Goal: Transaction & Acquisition: Purchase product/service

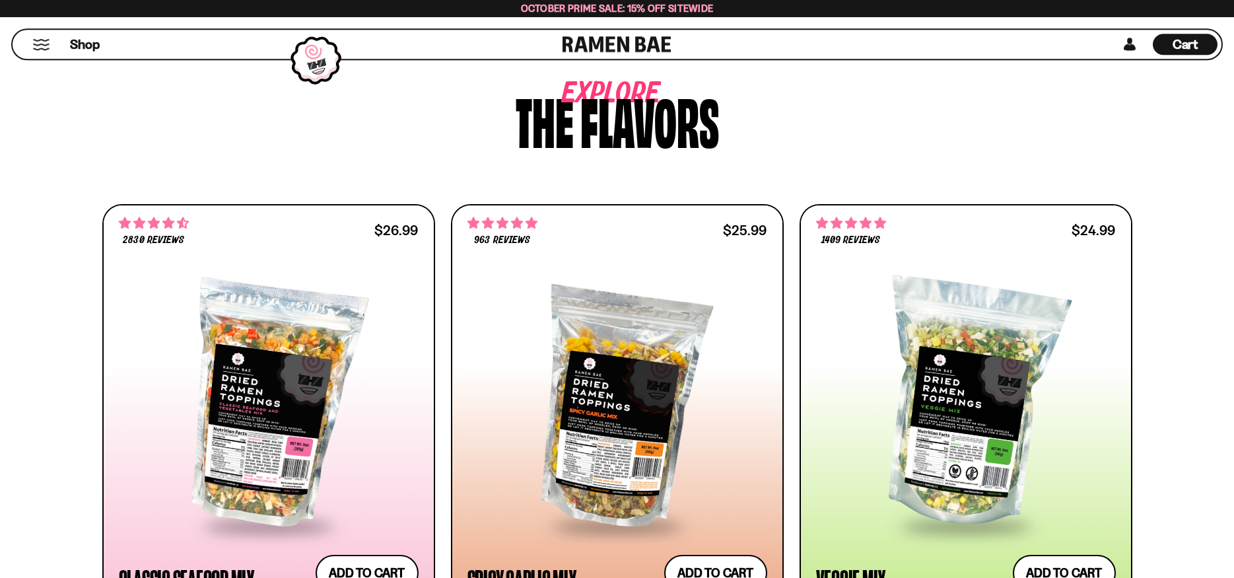
scroll to position [674, 0]
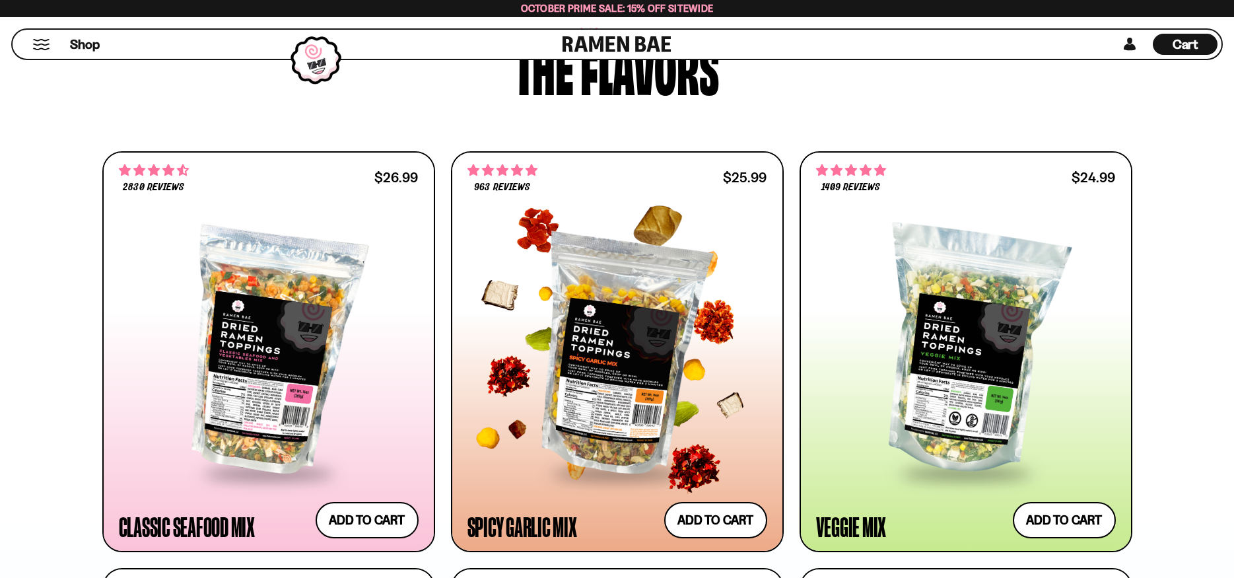
click at [609, 329] on div at bounding box center [617, 351] width 300 height 240
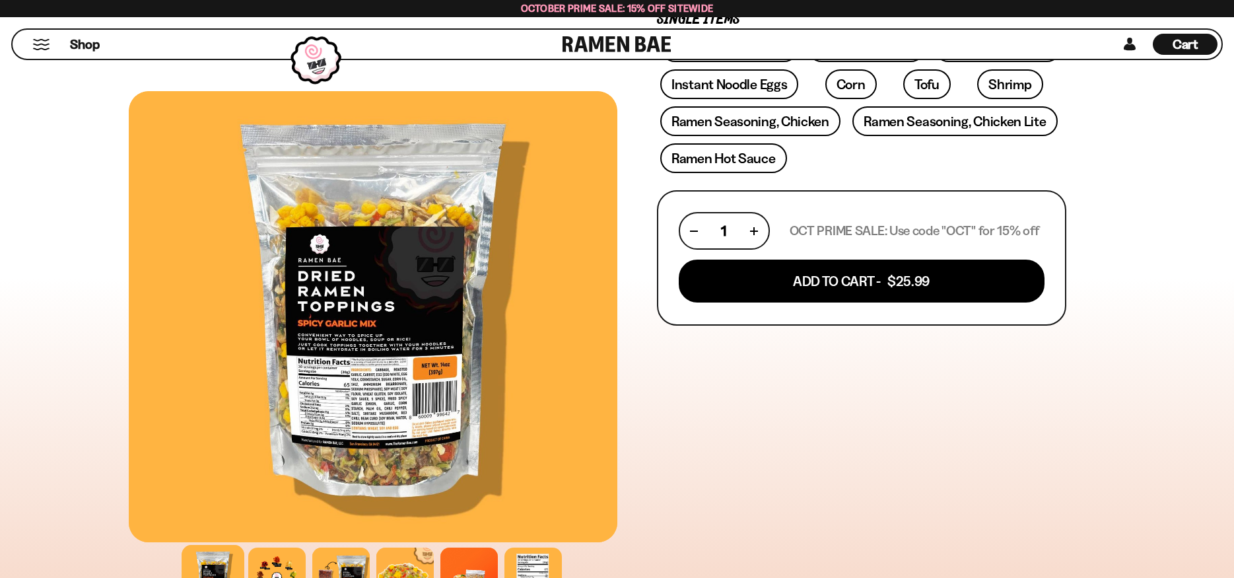
scroll to position [471, 0]
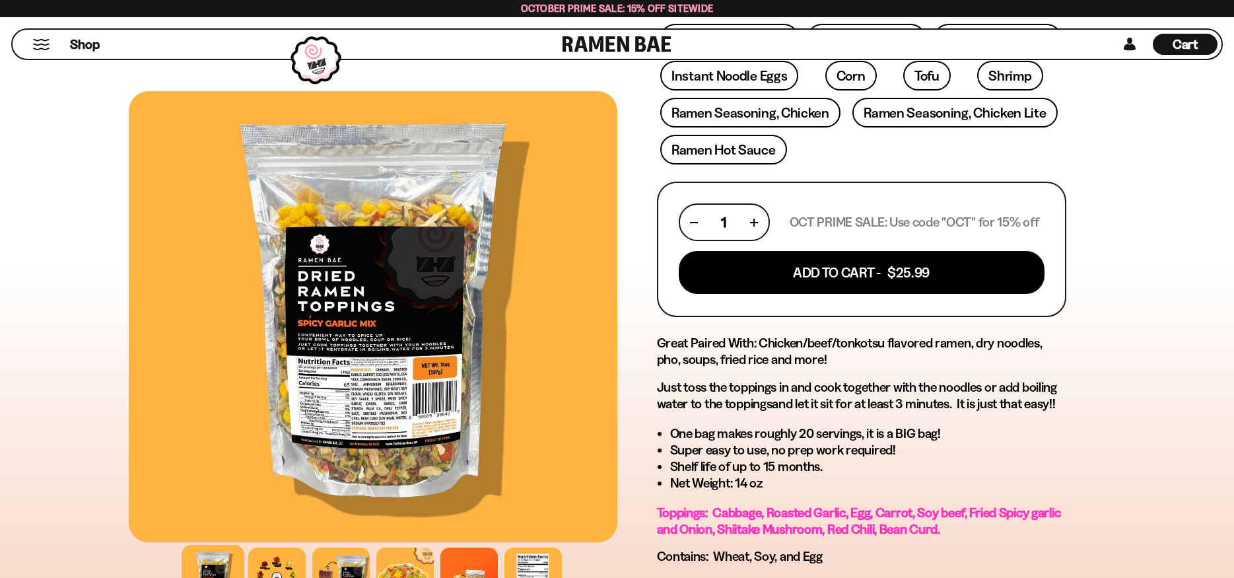
click at [361, 392] on div at bounding box center [373, 316] width 489 height 451
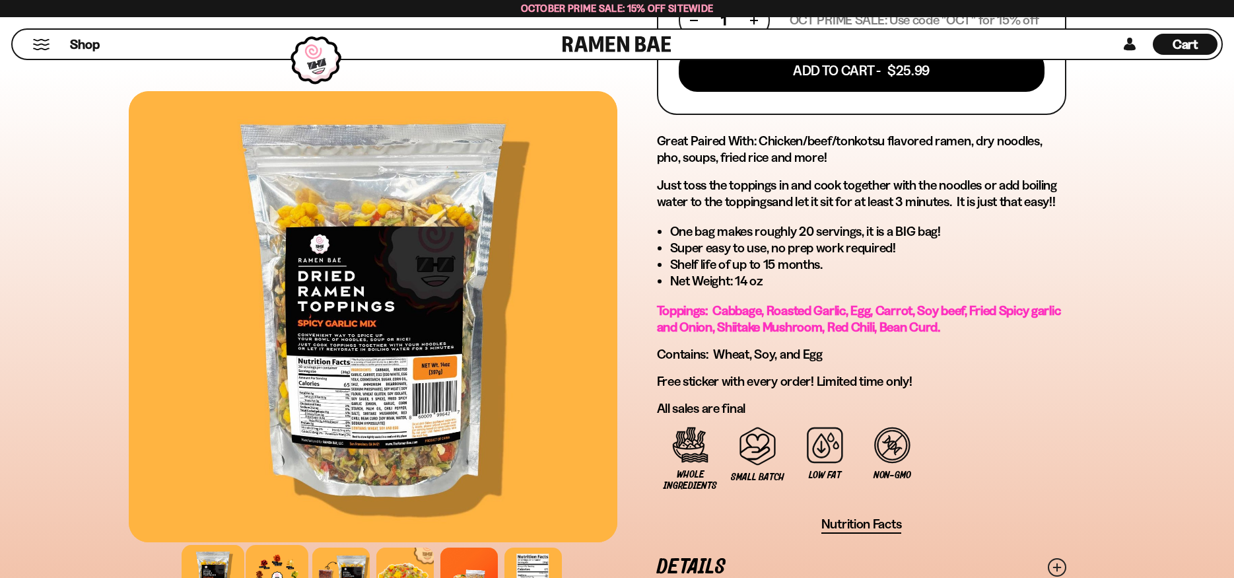
click at [281, 557] on div at bounding box center [277, 576] width 63 height 63
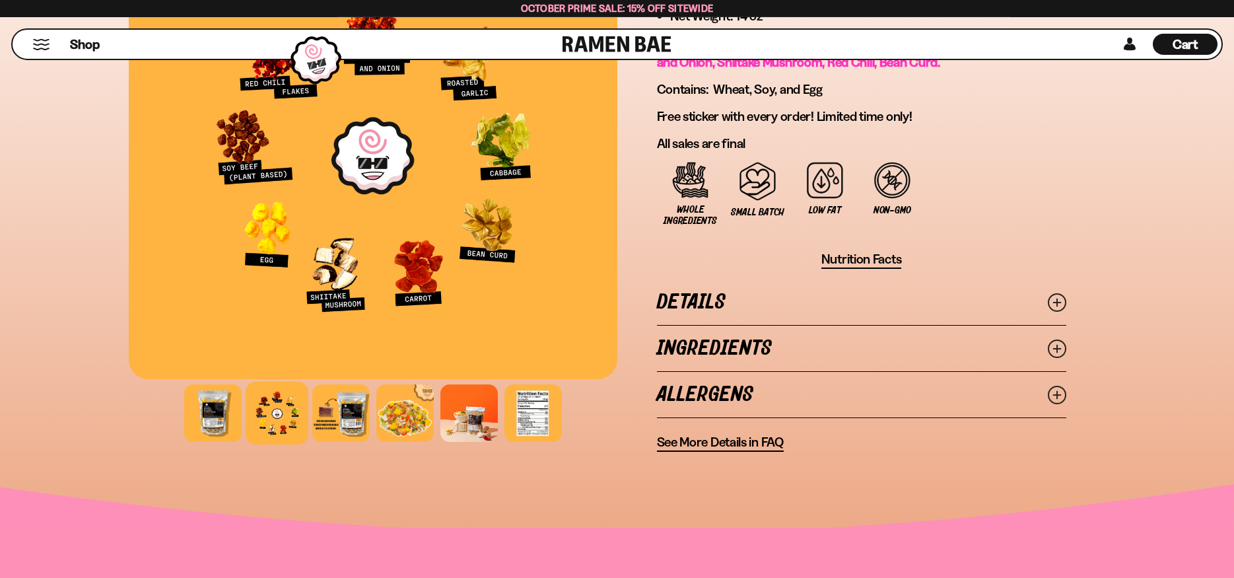
scroll to position [943, 0]
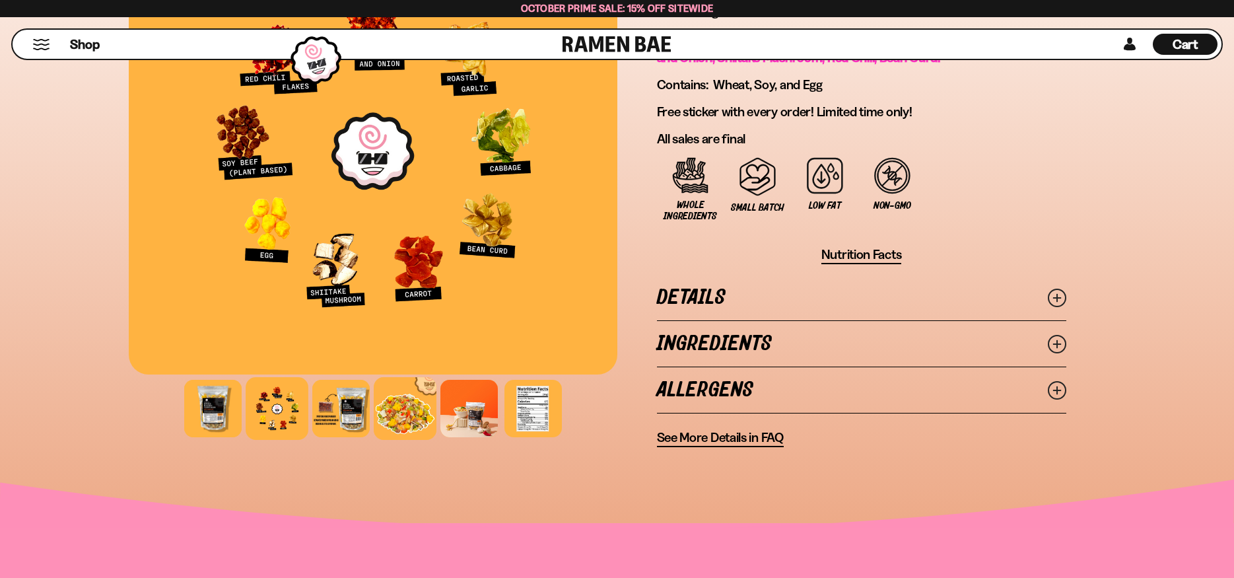
click at [398, 420] on div at bounding box center [405, 408] width 63 height 63
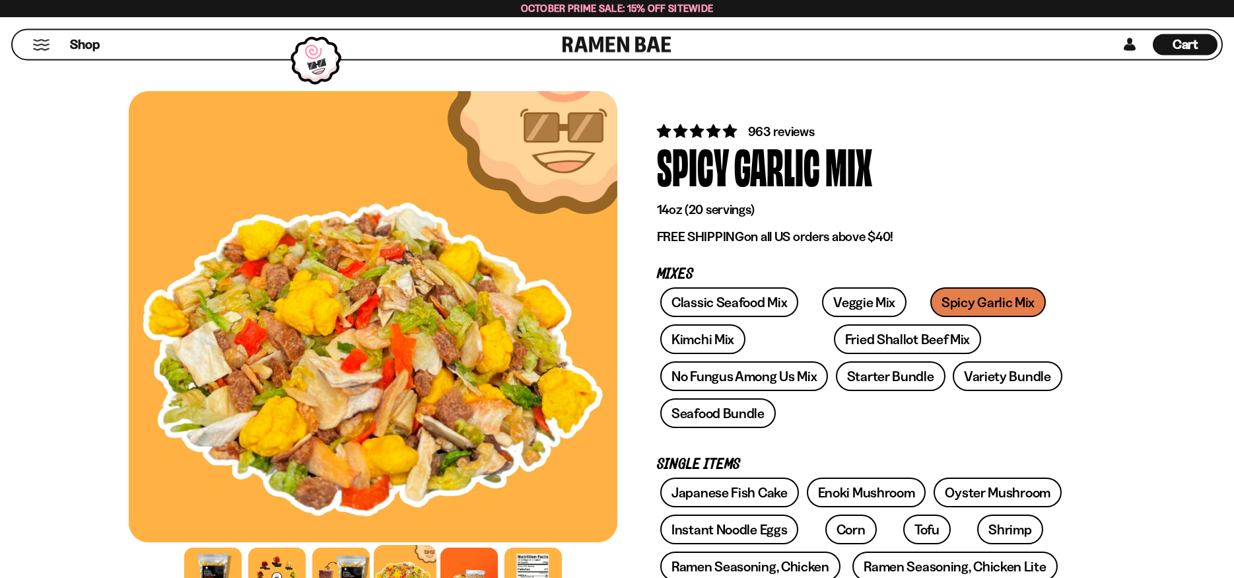
scroll to position [0, 0]
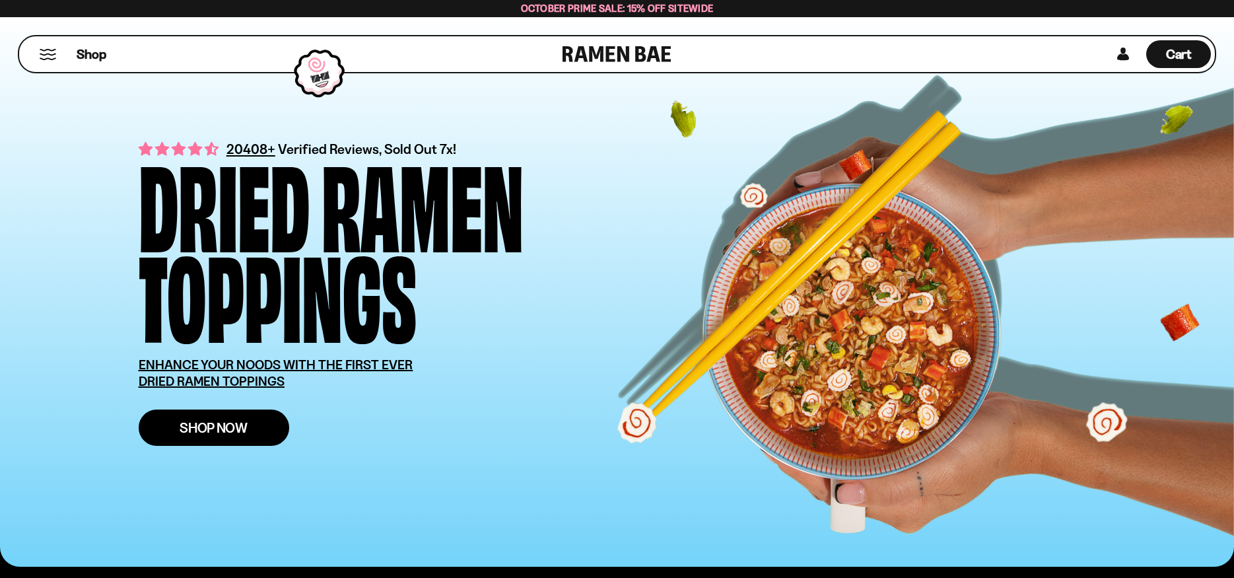
click at [238, 425] on span "Shop Now" at bounding box center [214, 428] width 68 height 14
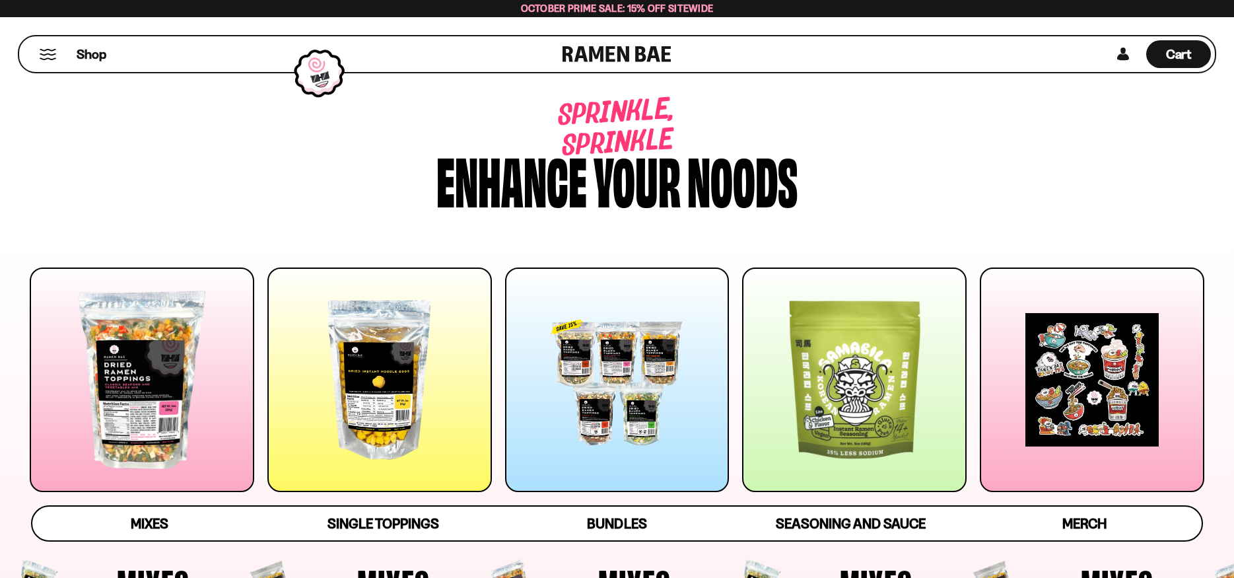
click at [660, 371] on div at bounding box center [617, 379] width 225 height 225
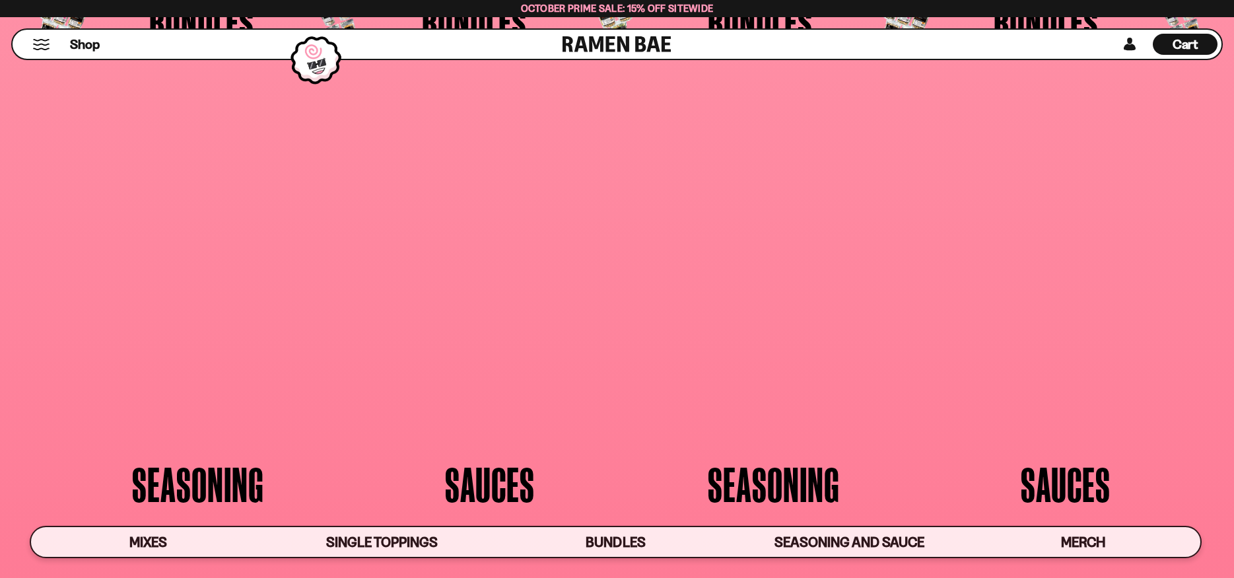
scroll to position [3393, 0]
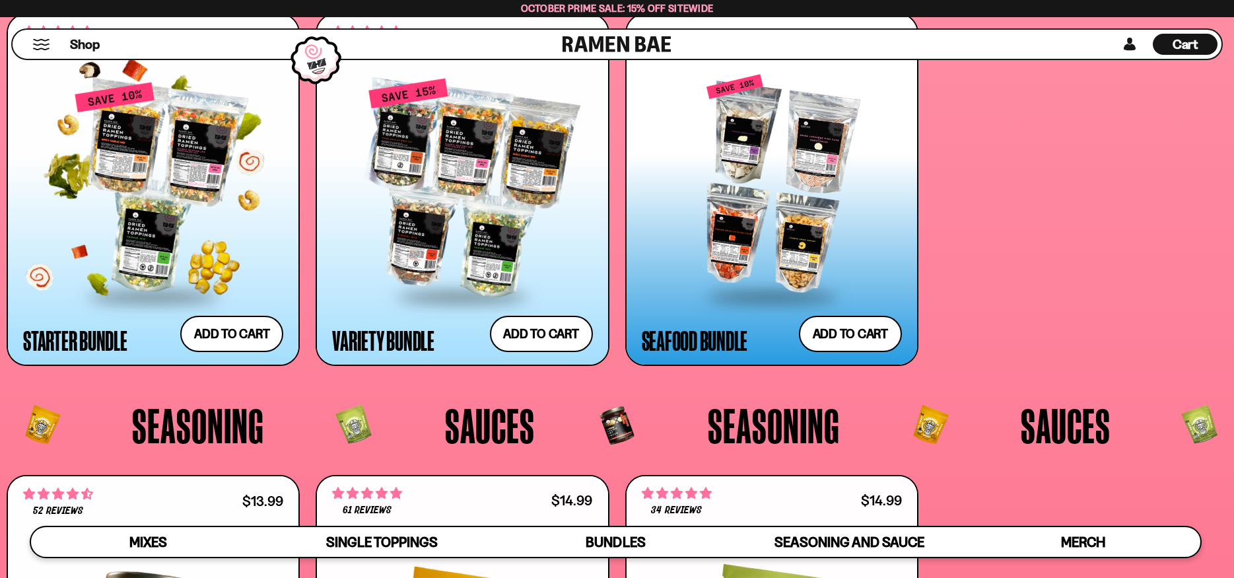
click at [150, 127] on div at bounding box center [153, 187] width 260 height 213
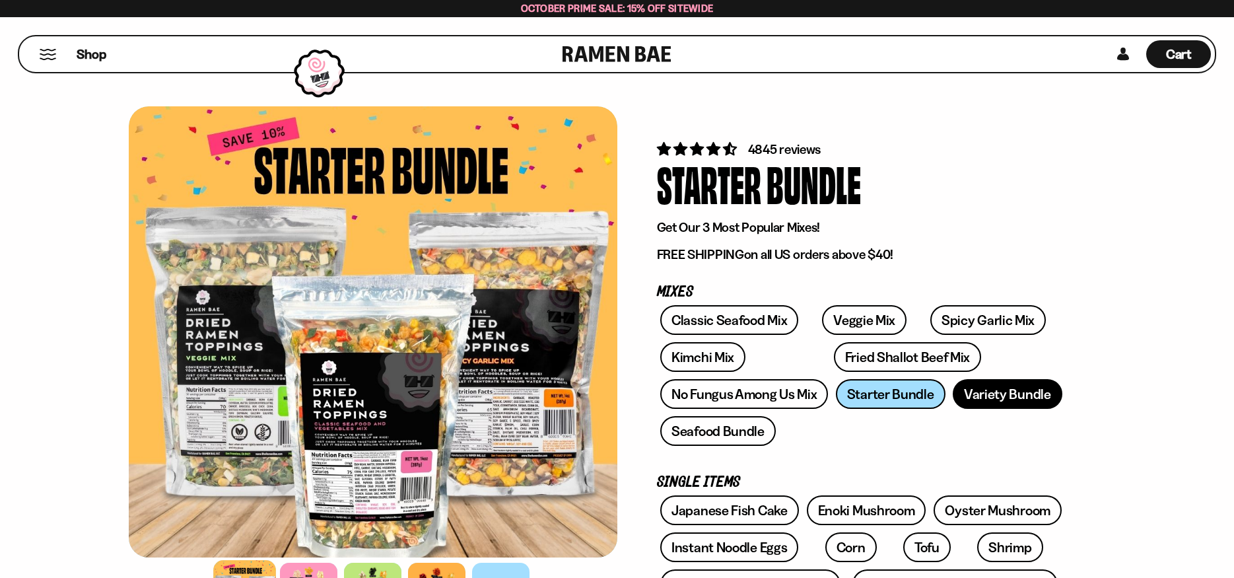
click at [1003, 388] on link "Variety Bundle" at bounding box center [1008, 394] width 110 height 30
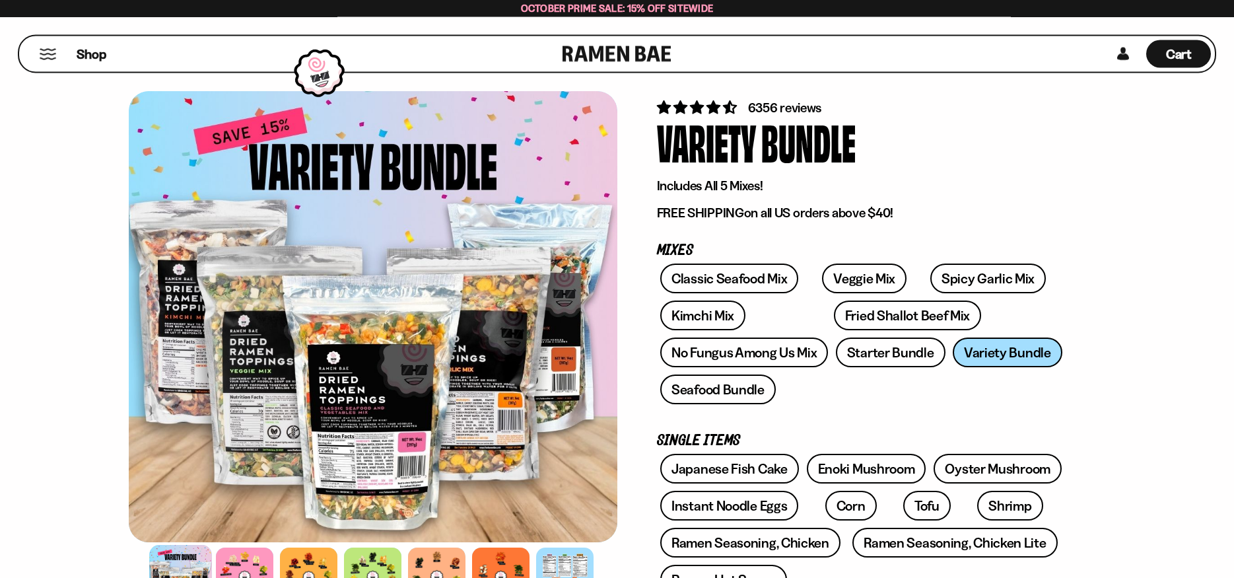
scroll to position [67, 0]
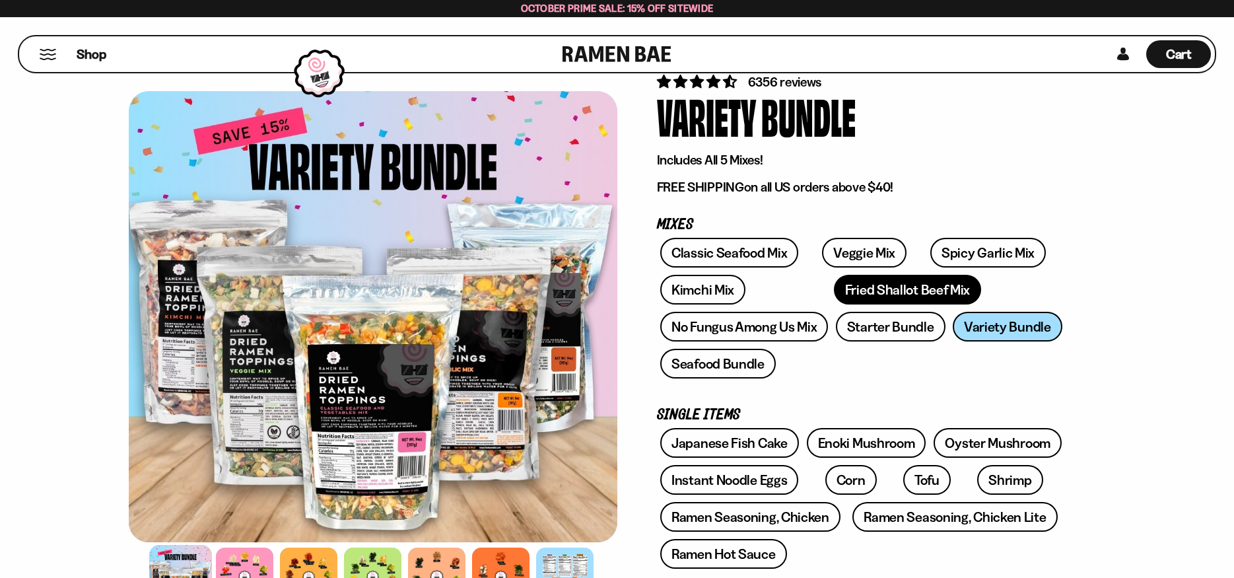
click at [834, 290] on link "Fried Shallot Beef Mix" at bounding box center [907, 290] width 147 height 30
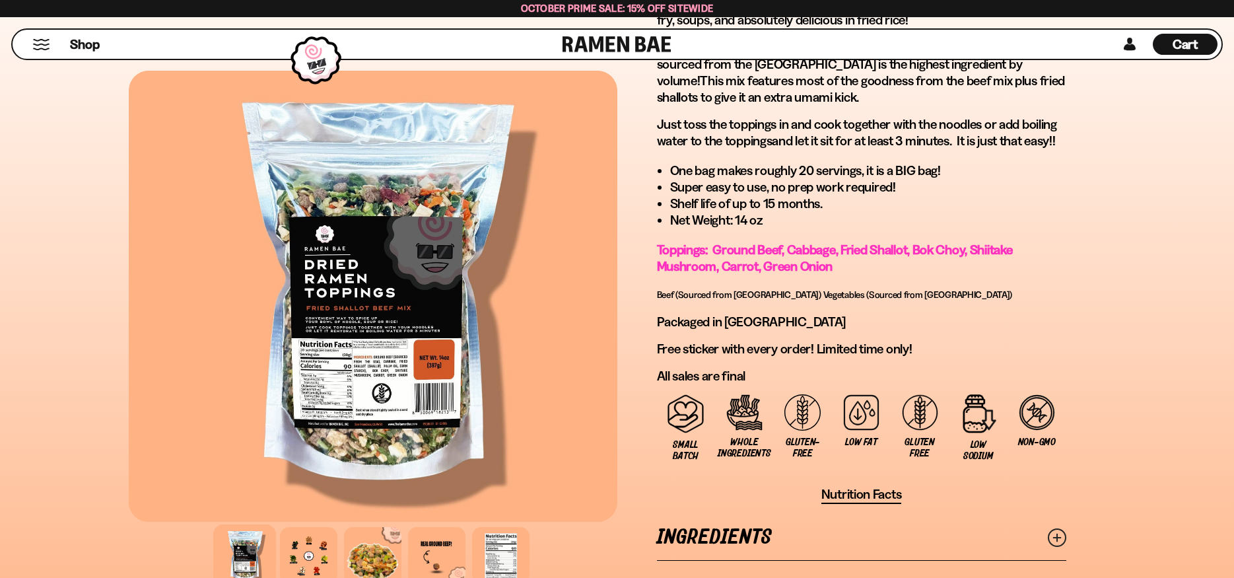
scroll to position [876, 0]
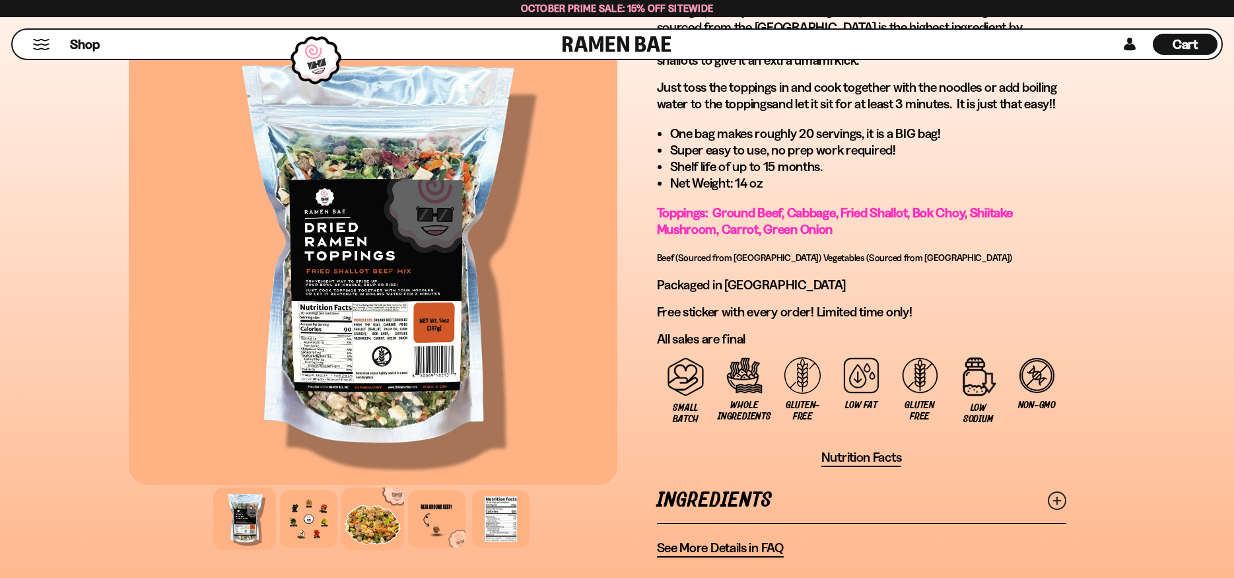
click at [363, 521] on div at bounding box center [372, 518] width 63 height 63
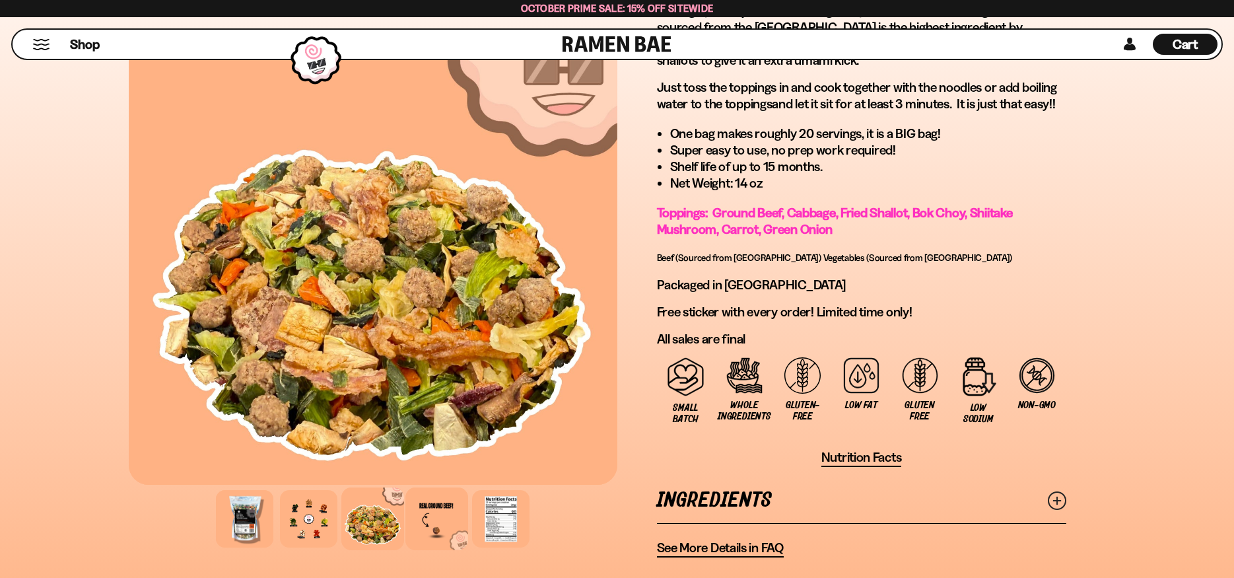
click at [437, 514] on div at bounding box center [436, 518] width 63 height 63
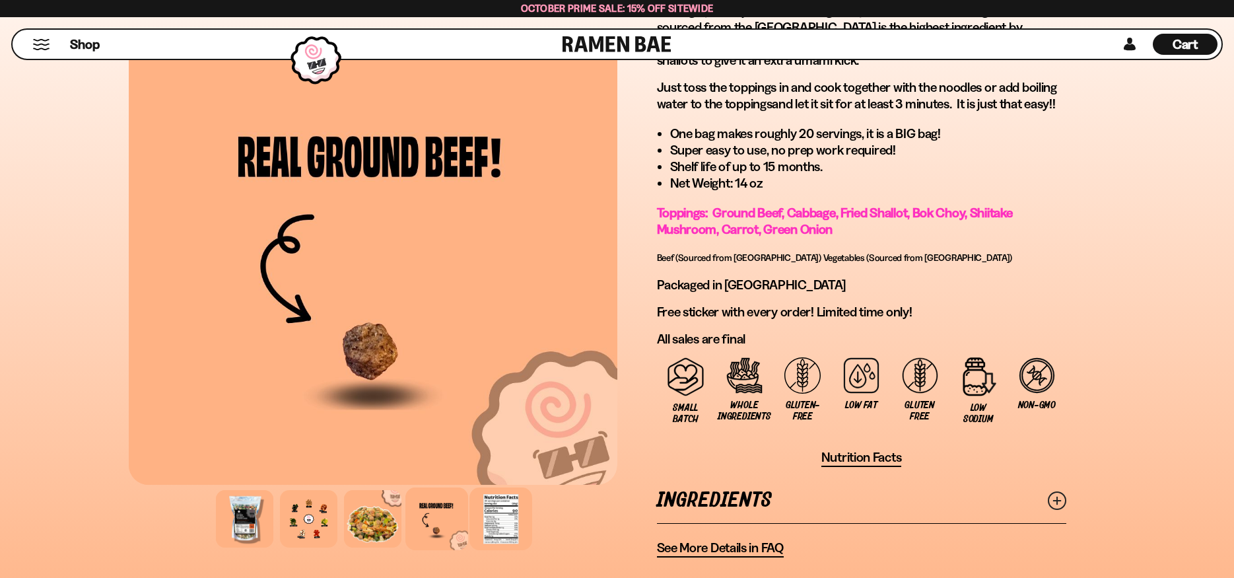
click at [508, 514] on div at bounding box center [500, 518] width 63 height 63
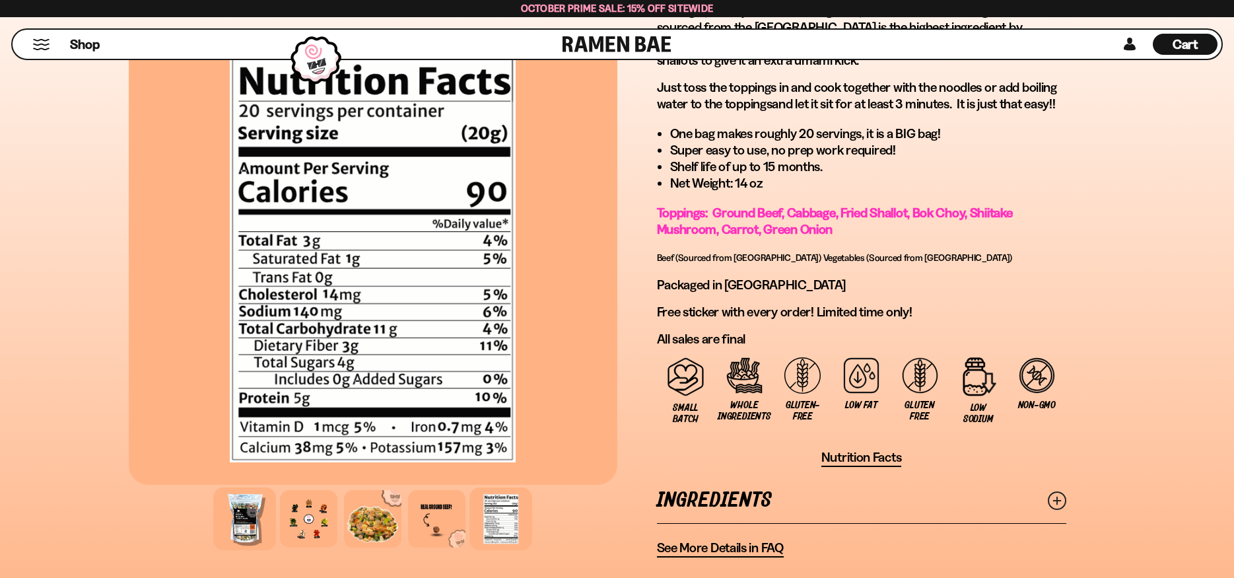
click at [242, 530] on div at bounding box center [244, 518] width 63 height 63
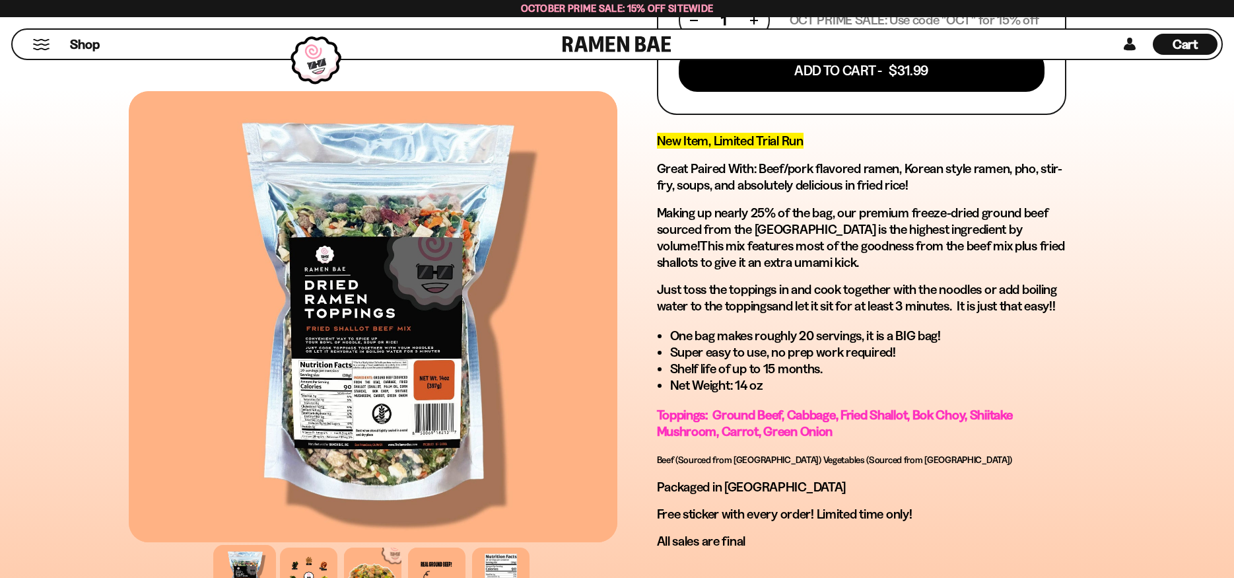
scroll to position [404, 0]
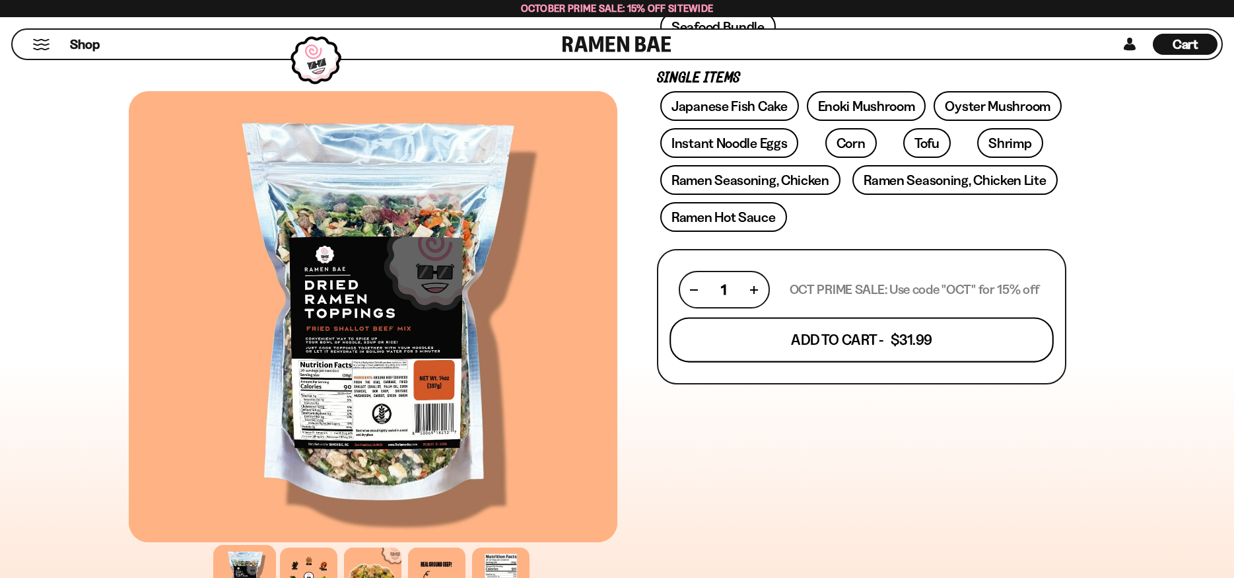
click at [960, 345] on button "Add To Cart - $31.99" at bounding box center [862, 340] width 384 height 45
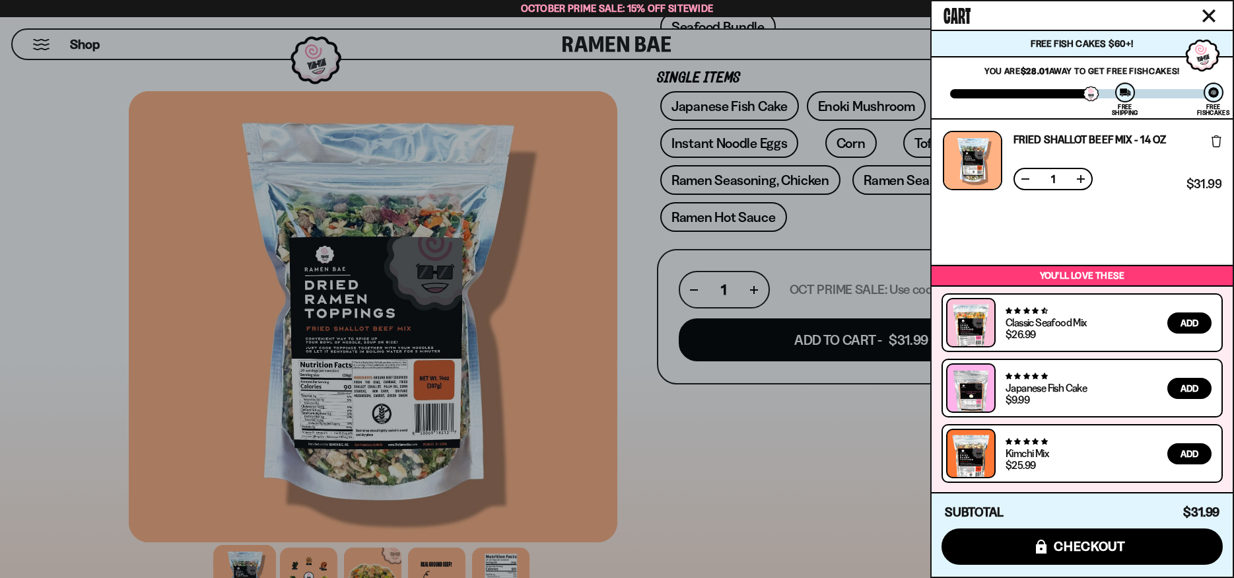
click at [1209, 15] on icon "Close cart" at bounding box center [1209, 16] width 12 height 12
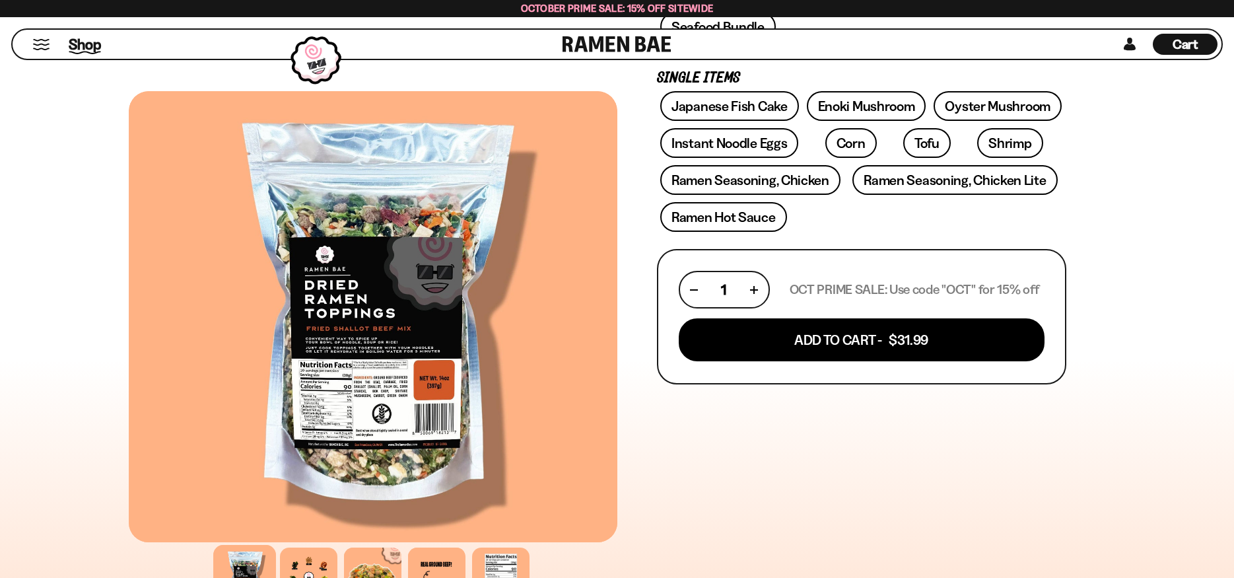
click at [73, 52] on span "Shop" at bounding box center [85, 44] width 32 height 20
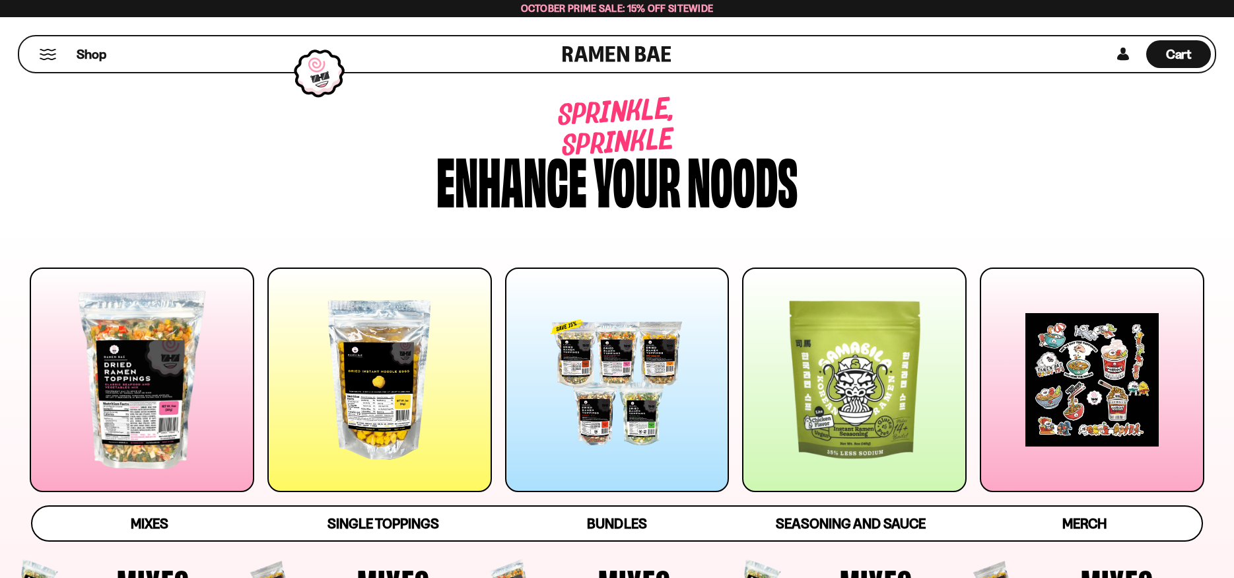
click at [377, 368] on div at bounding box center [379, 379] width 225 height 225
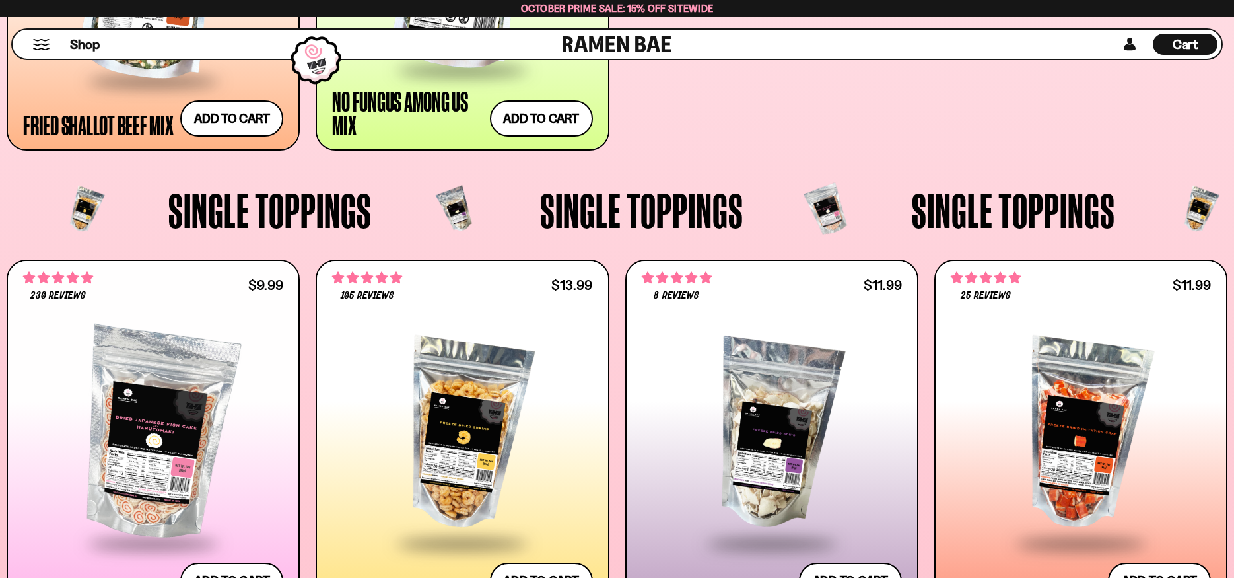
scroll to position [1455, 0]
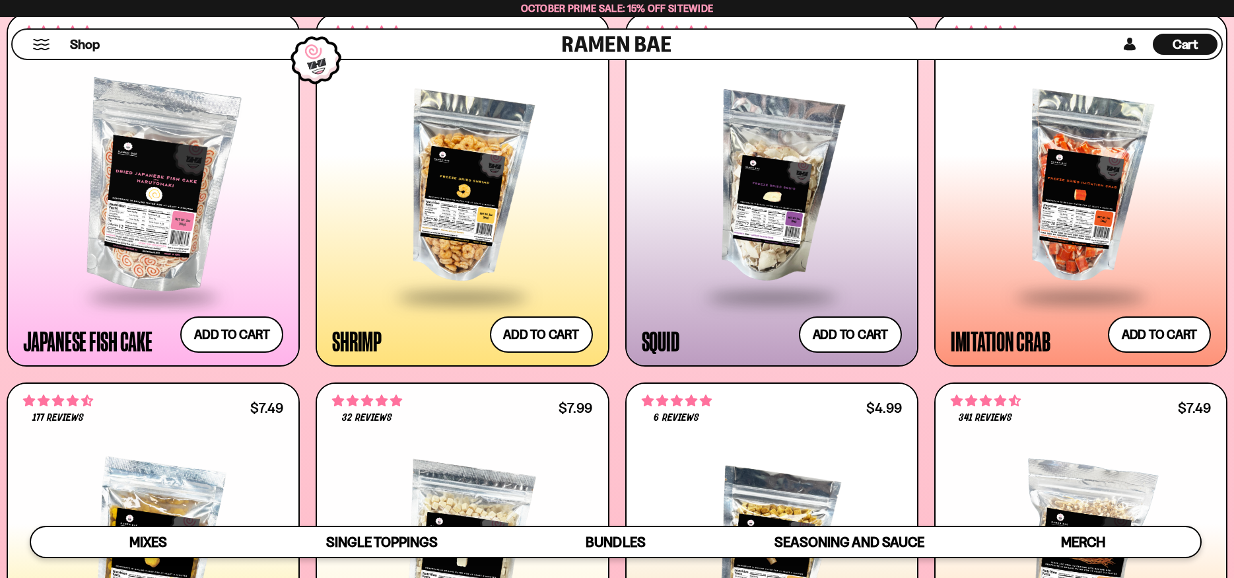
click at [767, 173] on div at bounding box center [772, 188] width 260 height 213
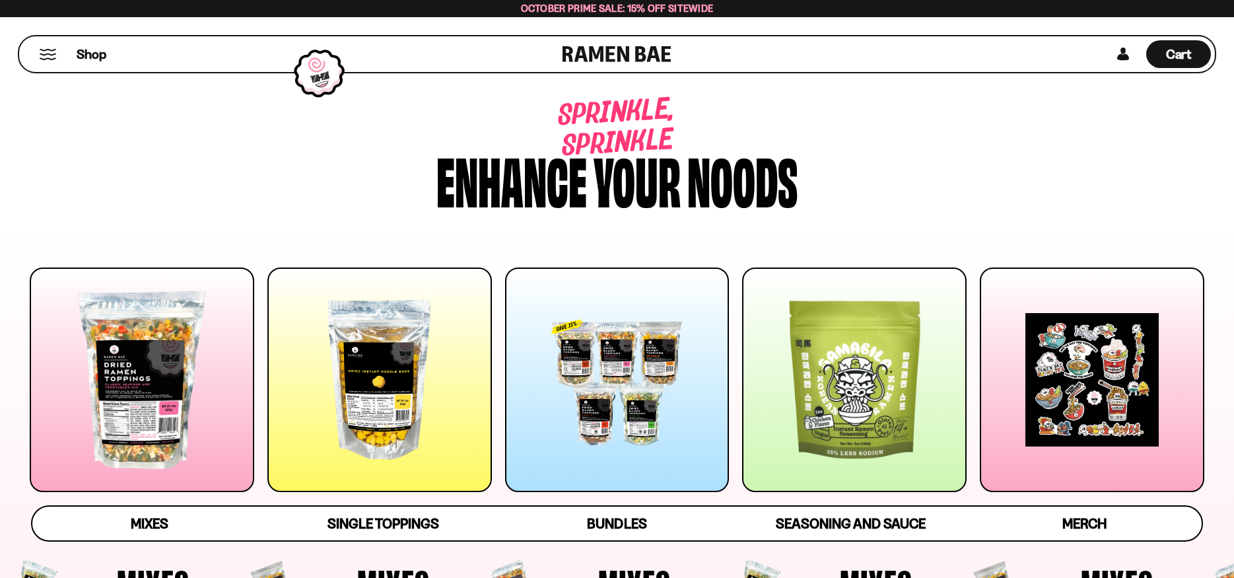
click at [361, 366] on div at bounding box center [379, 379] width 225 height 225
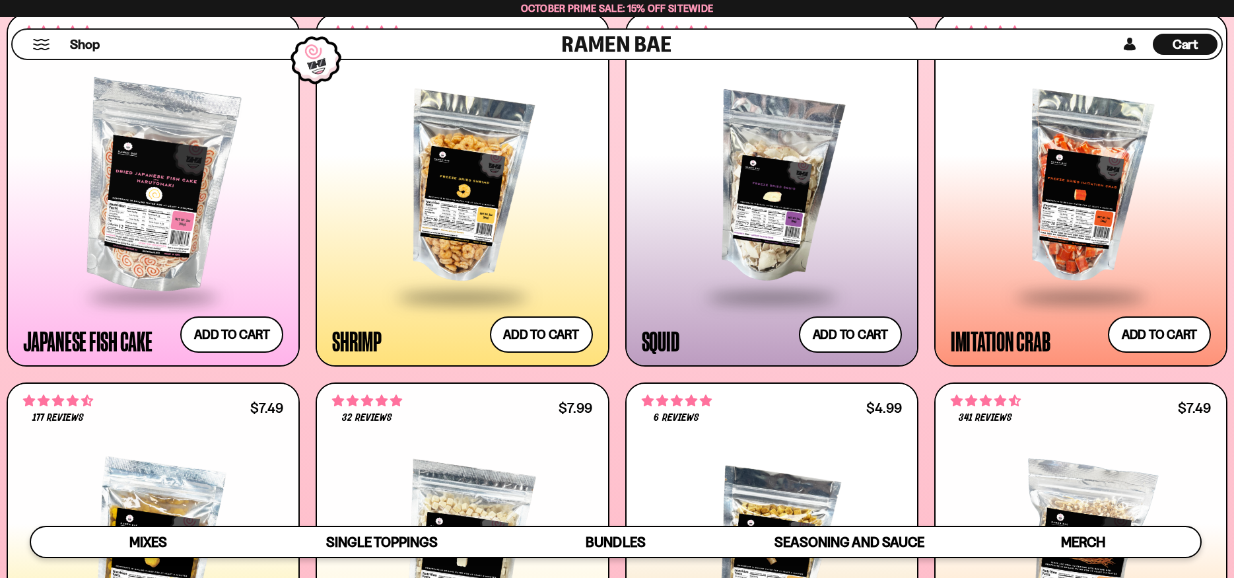
scroll to position [1657, 0]
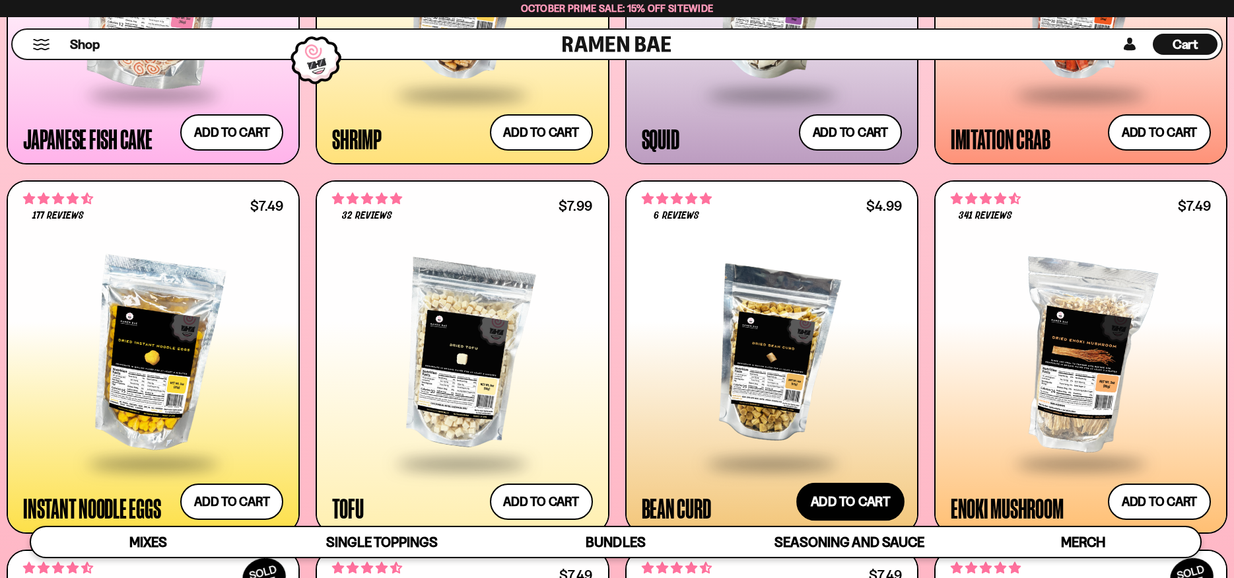
click at [858, 492] on button "Add to cart Add ― Regular price $4.99 Regular price Sale price $4.99 Unit price…" at bounding box center [850, 501] width 108 height 38
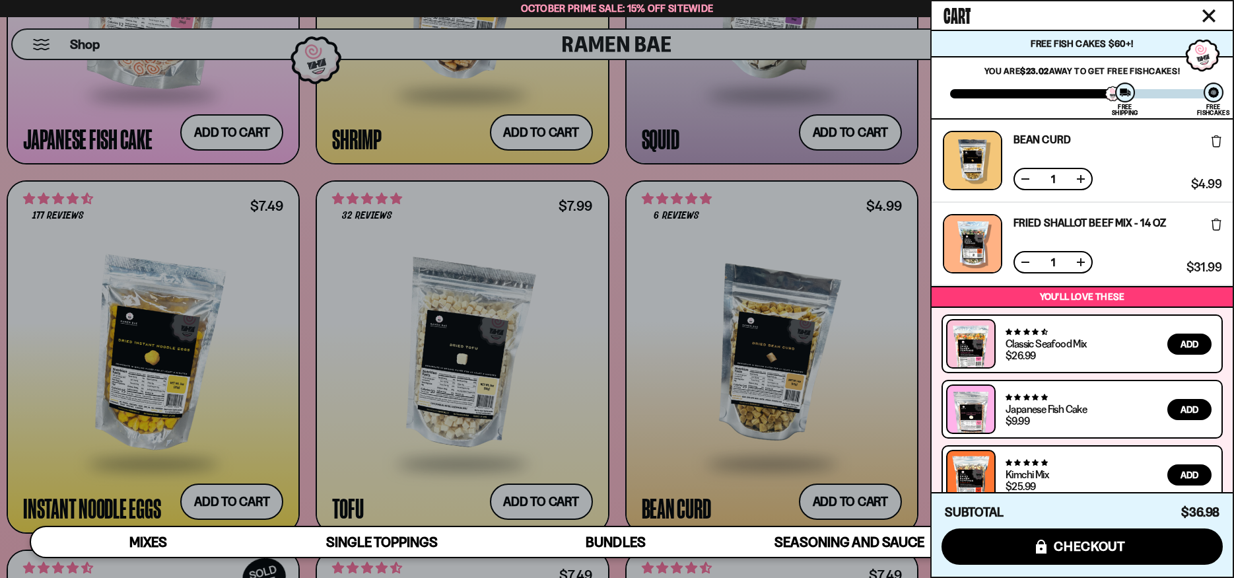
click at [872, 282] on div at bounding box center [617, 289] width 1234 height 578
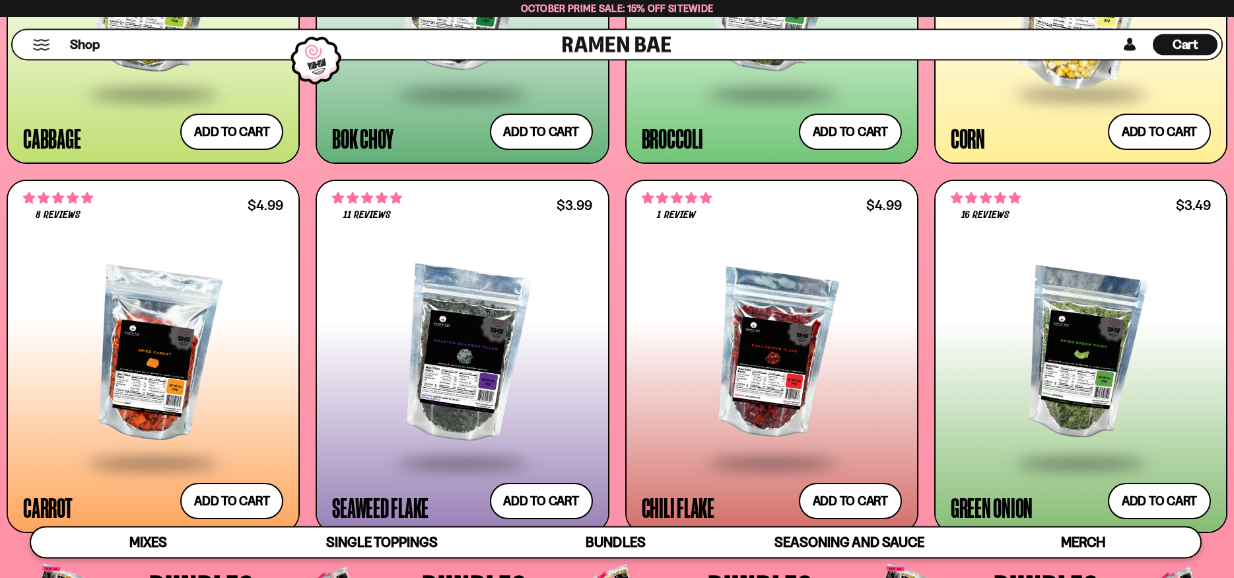
scroll to position [2802, 0]
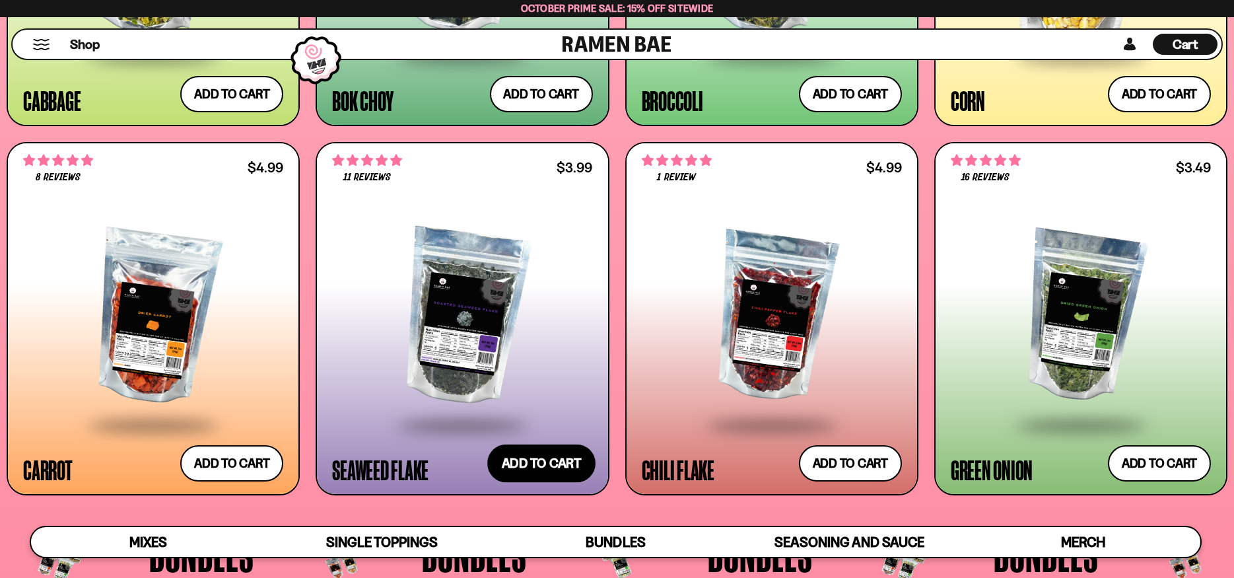
click at [522, 459] on button "Add to cart Add ― Regular price $3.99 Regular price Sale price $3.99 Unit price…" at bounding box center [541, 463] width 108 height 38
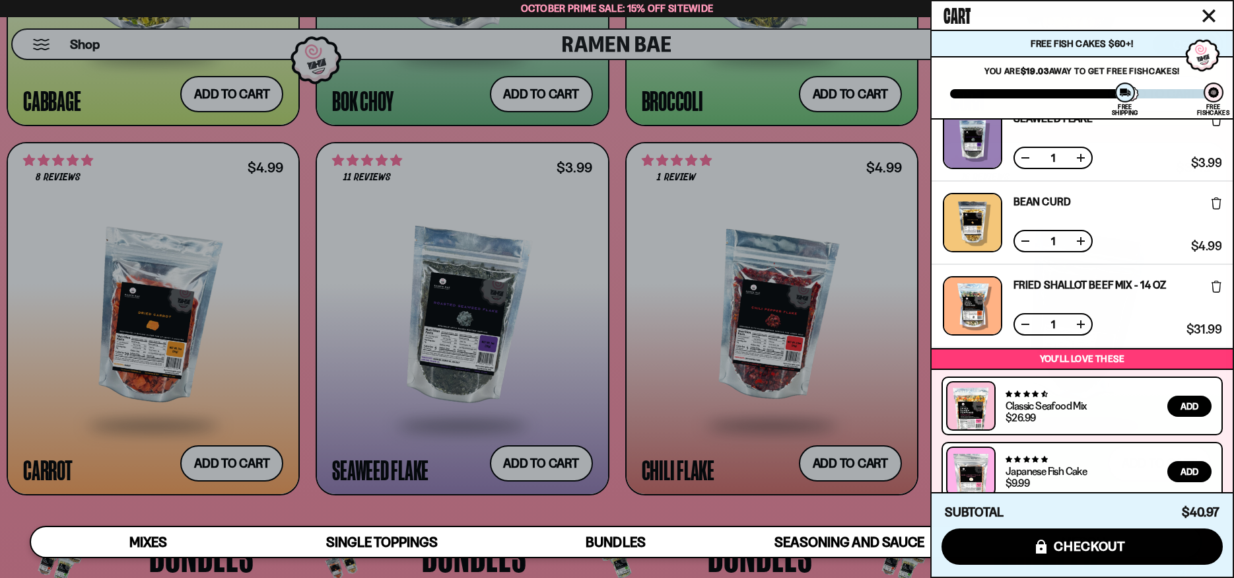
click at [657, 296] on div at bounding box center [617, 289] width 1234 height 578
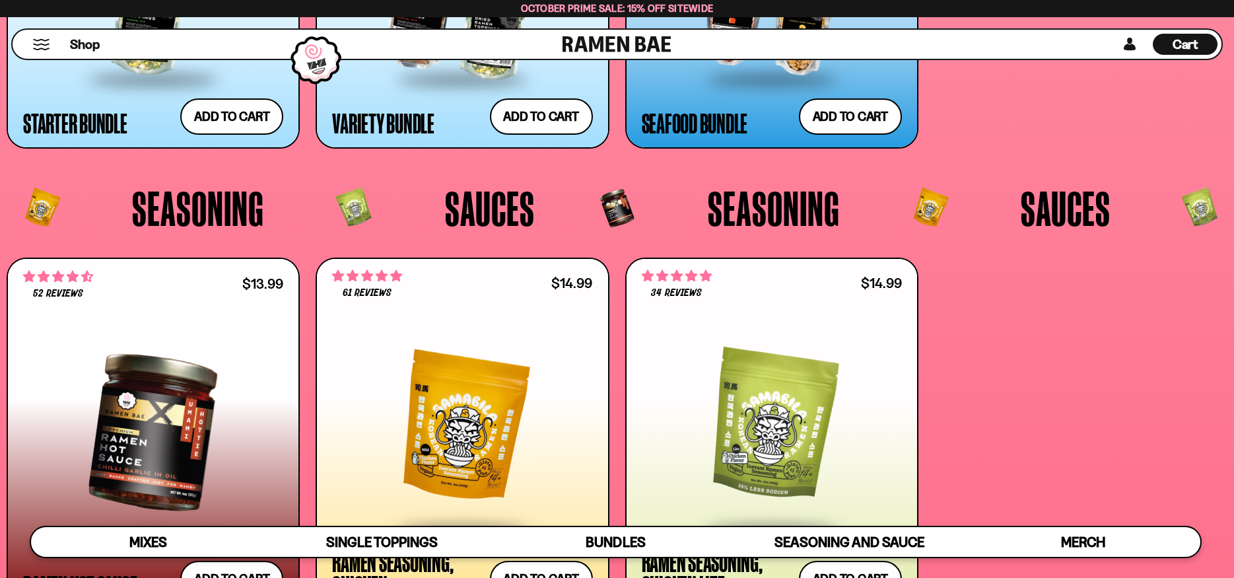
scroll to position [3812, 0]
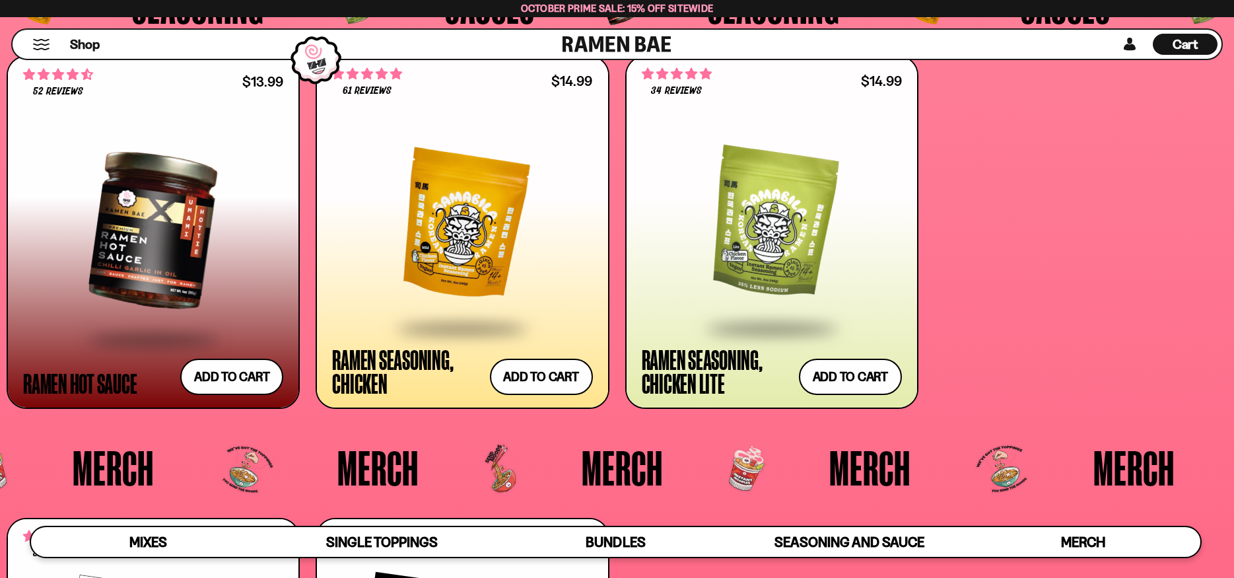
click at [442, 197] on div at bounding box center [462, 224] width 260 height 204
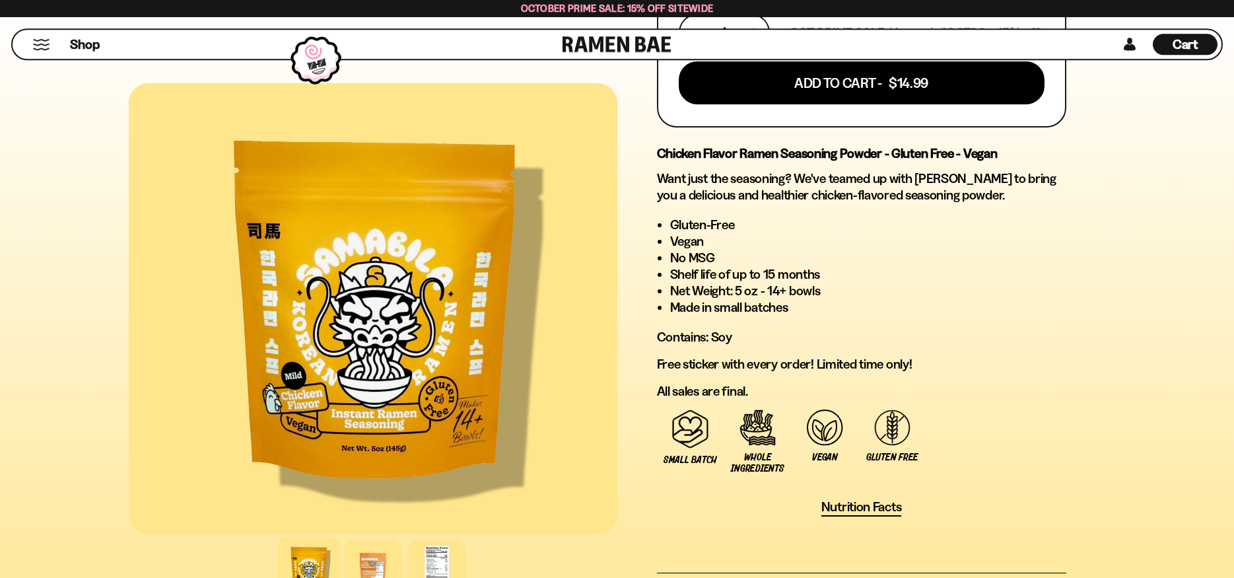
scroll to position [808, 0]
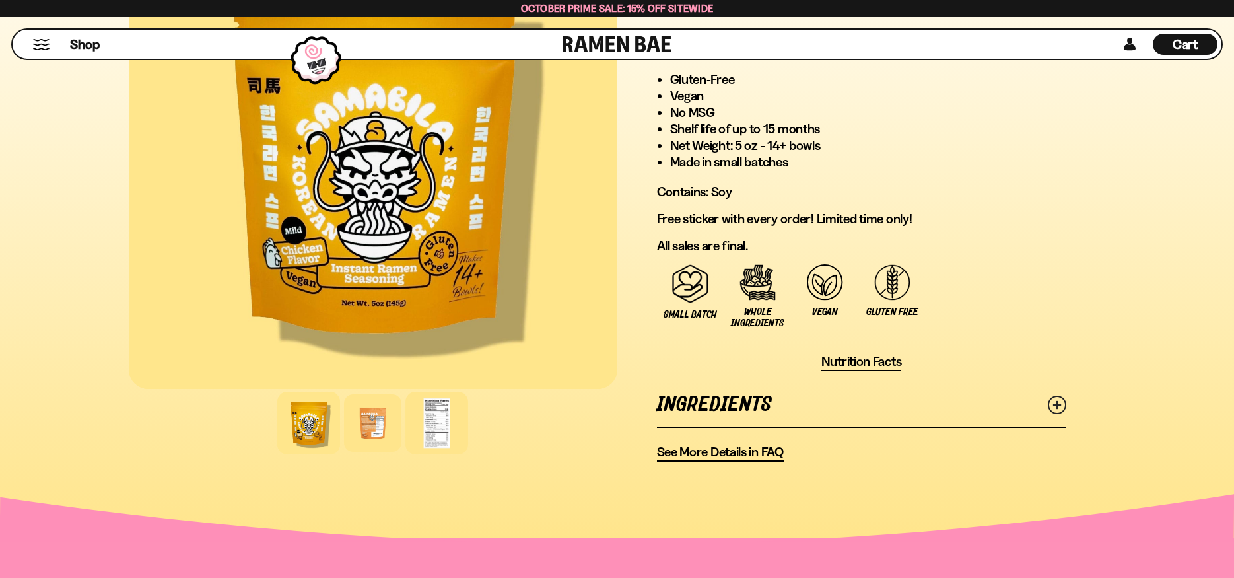
click at [434, 415] on div at bounding box center [436, 423] width 63 height 63
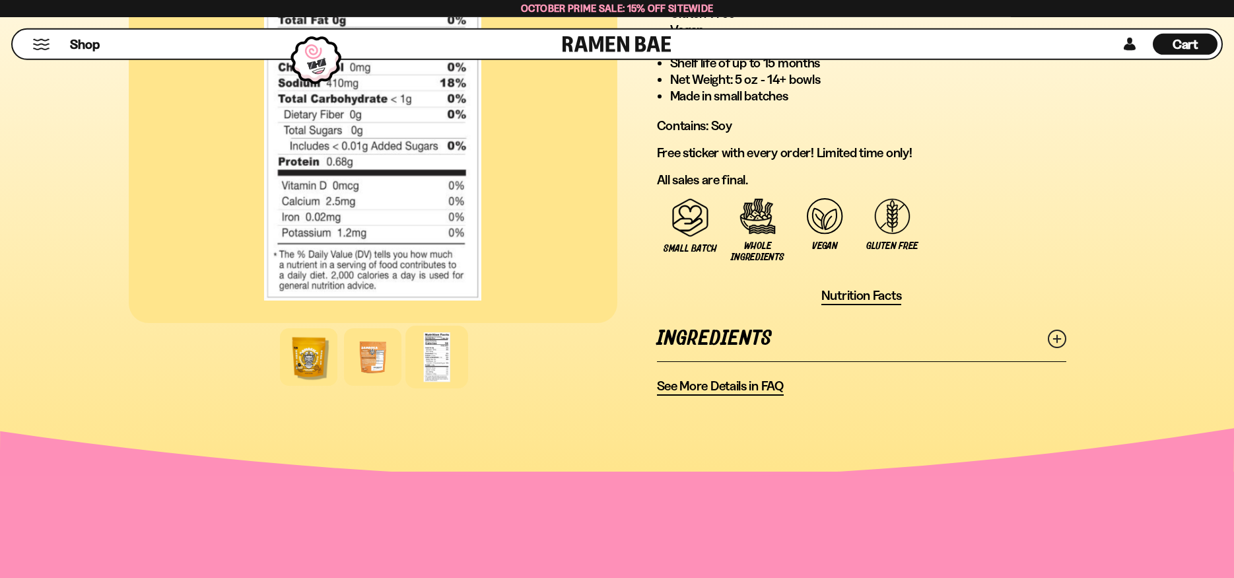
scroll to position [876, 0]
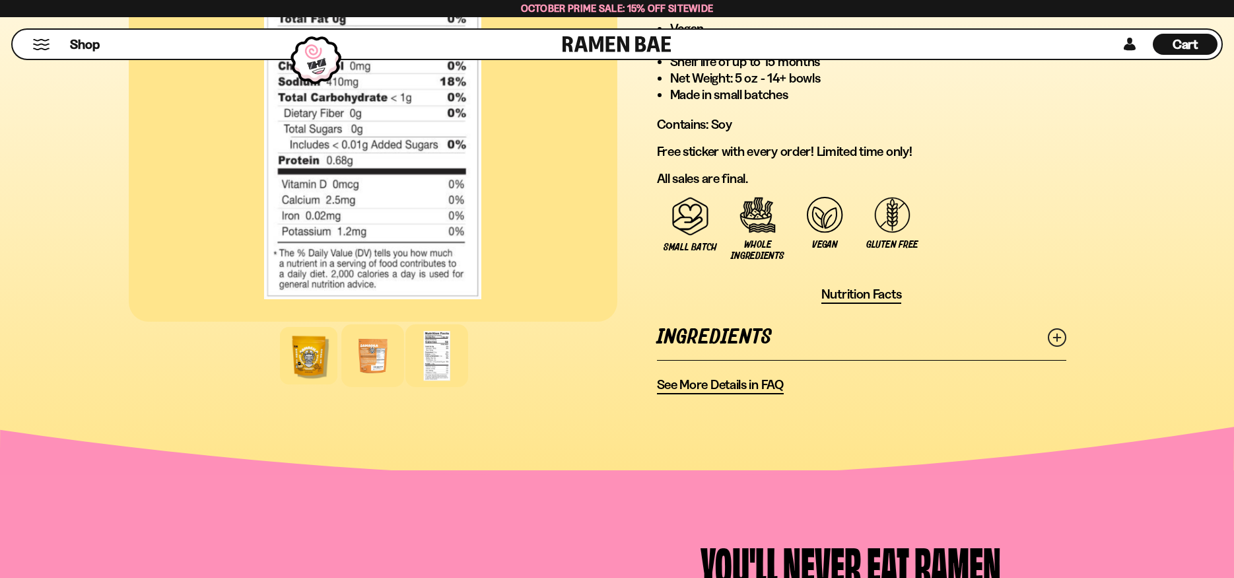
click at [376, 360] on div at bounding box center [372, 355] width 63 height 63
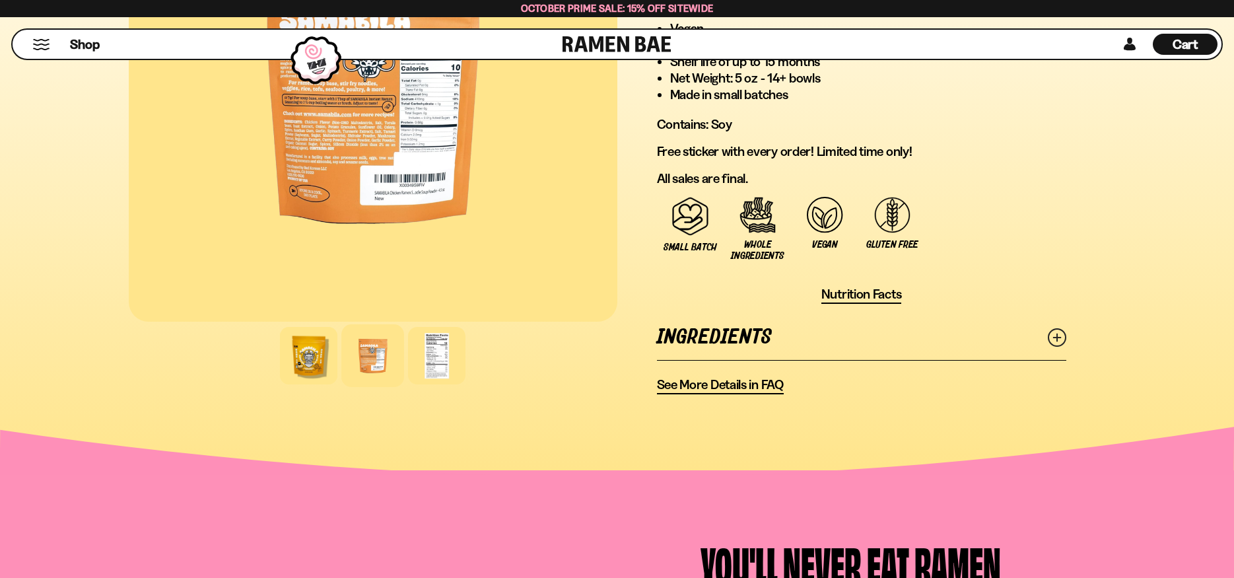
click at [306, 134] on div at bounding box center [373, 96] width 489 height 451
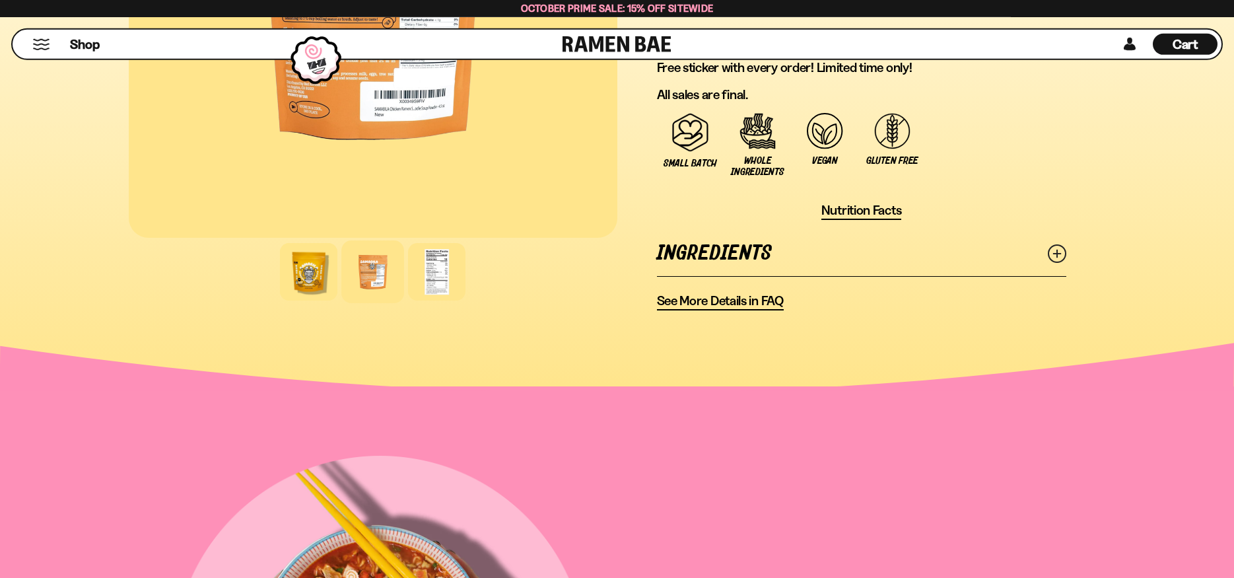
scroll to position [1010, 0]
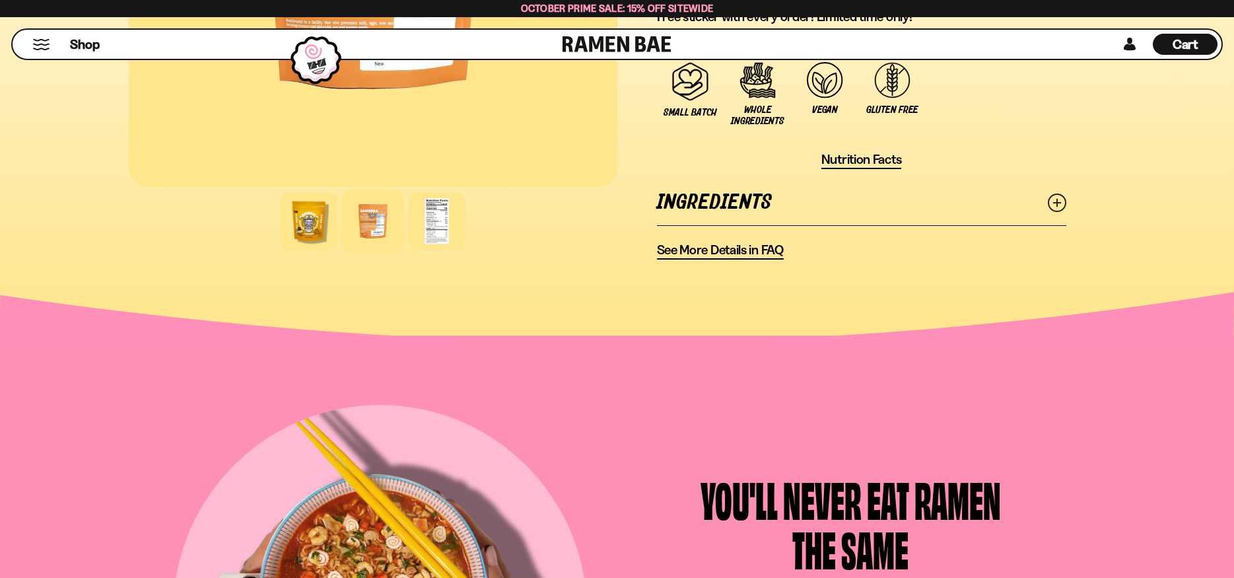
click at [870, 164] on span "Nutrition Facts" at bounding box center [861, 159] width 81 height 17
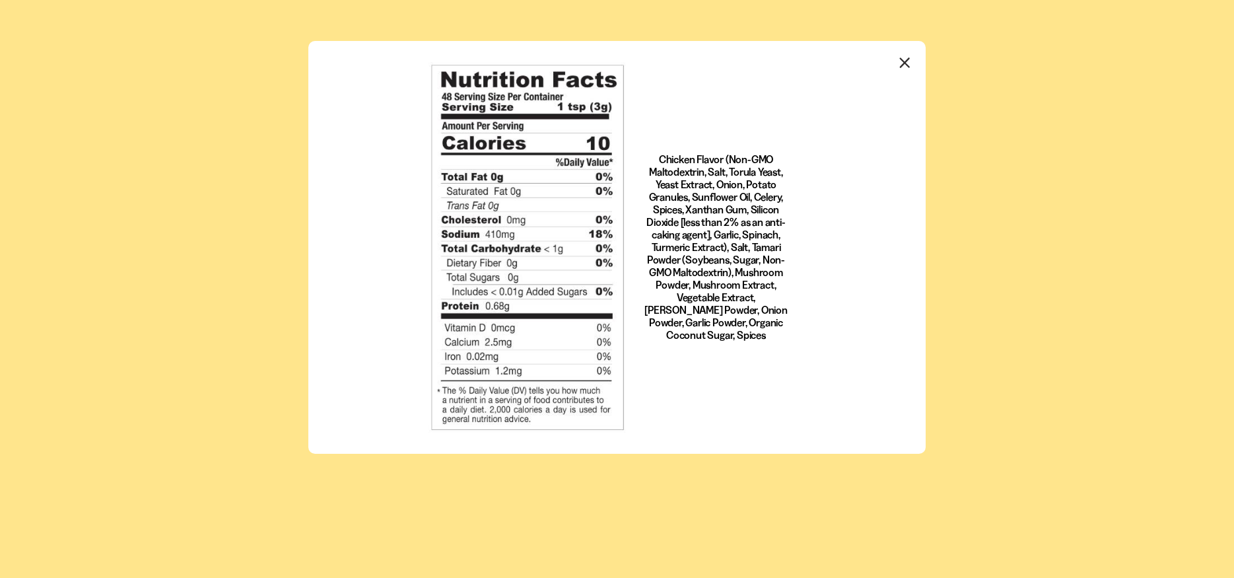
scroll to position [0, 0]
click at [907, 64] on icon "Close modal" at bounding box center [905, 63] width 20 height 20
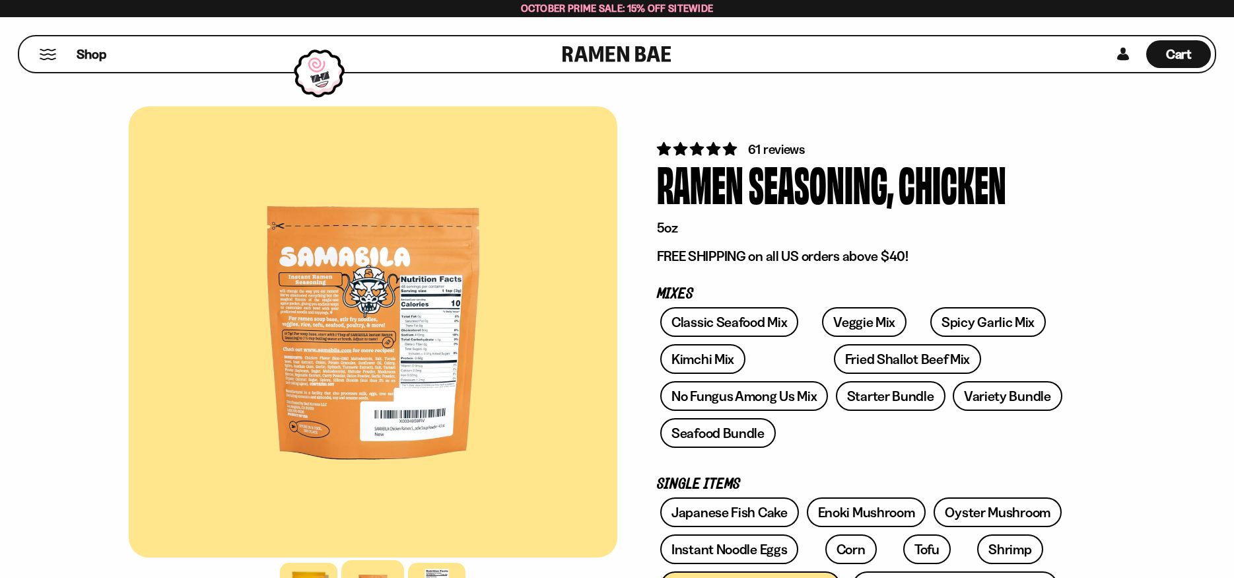
click at [50, 48] on div "Shop" at bounding box center [292, 54] width 539 height 36
click at [46, 55] on button "Mobile Menu Trigger" at bounding box center [48, 54] width 18 height 11
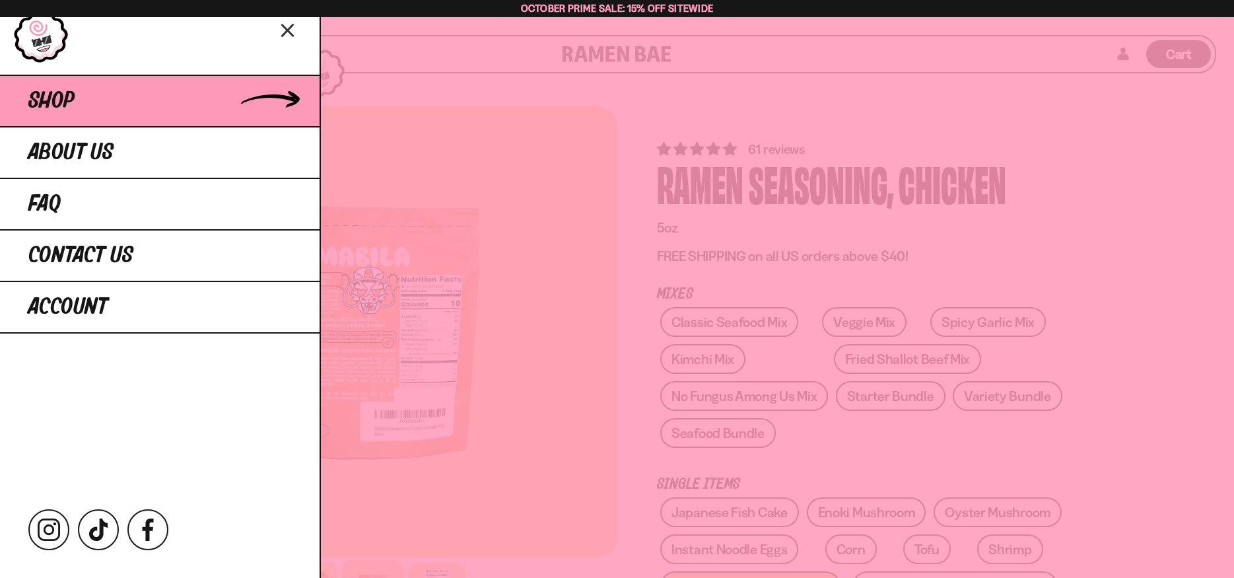
click at [50, 97] on span "Shop" at bounding box center [51, 101] width 46 height 24
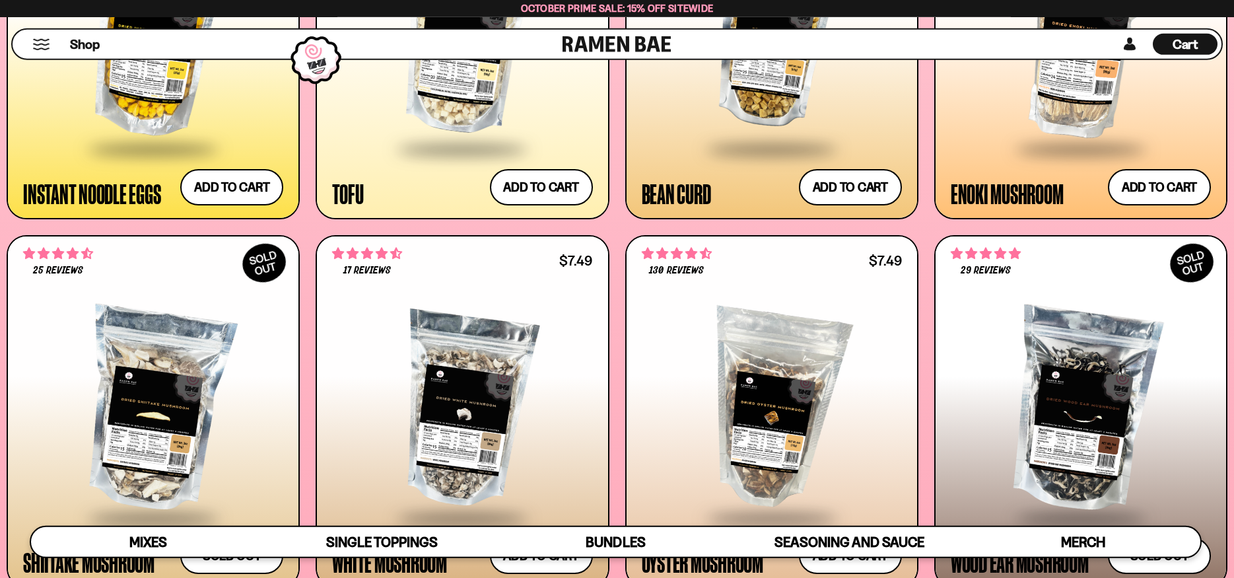
scroll to position [2088, 0]
